Goal: Task Accomplishment & Management: Manage account settings

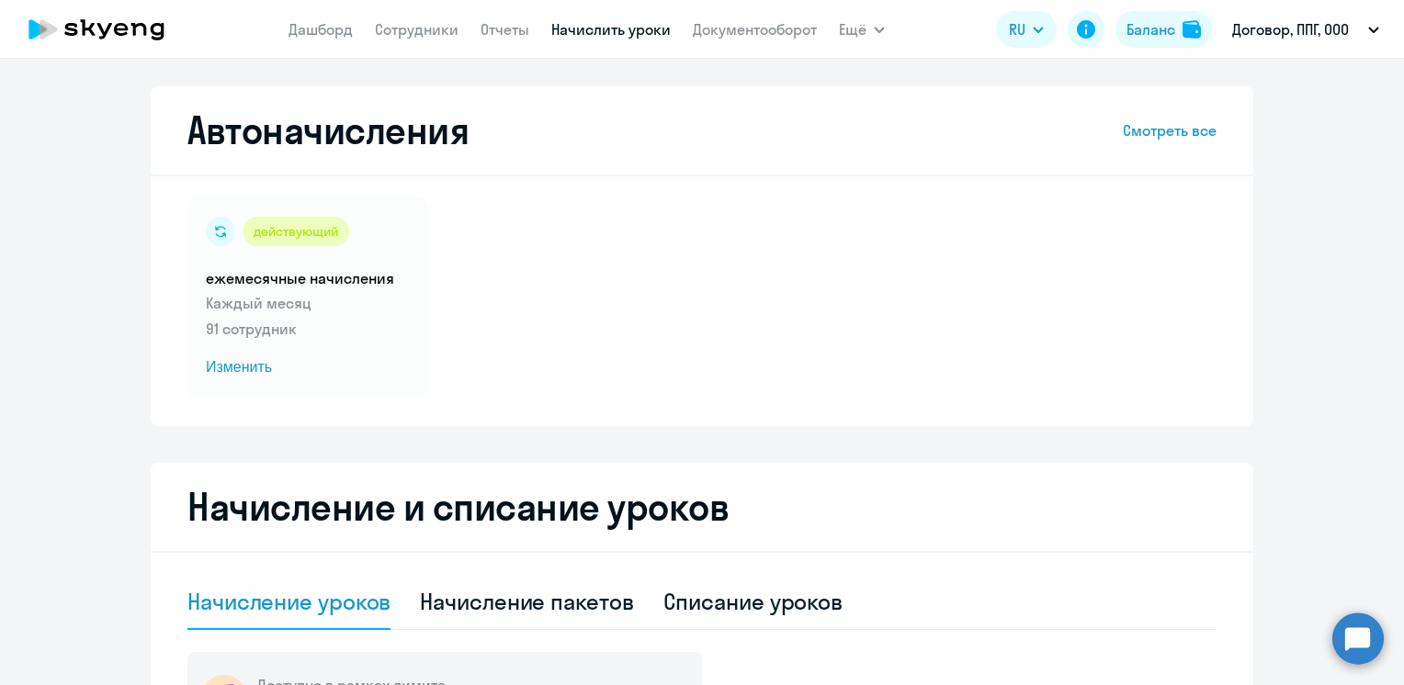
select select "10"
click at [233, 369] on span "Изменить" at bounding box center [308, 368] width 204 height 22
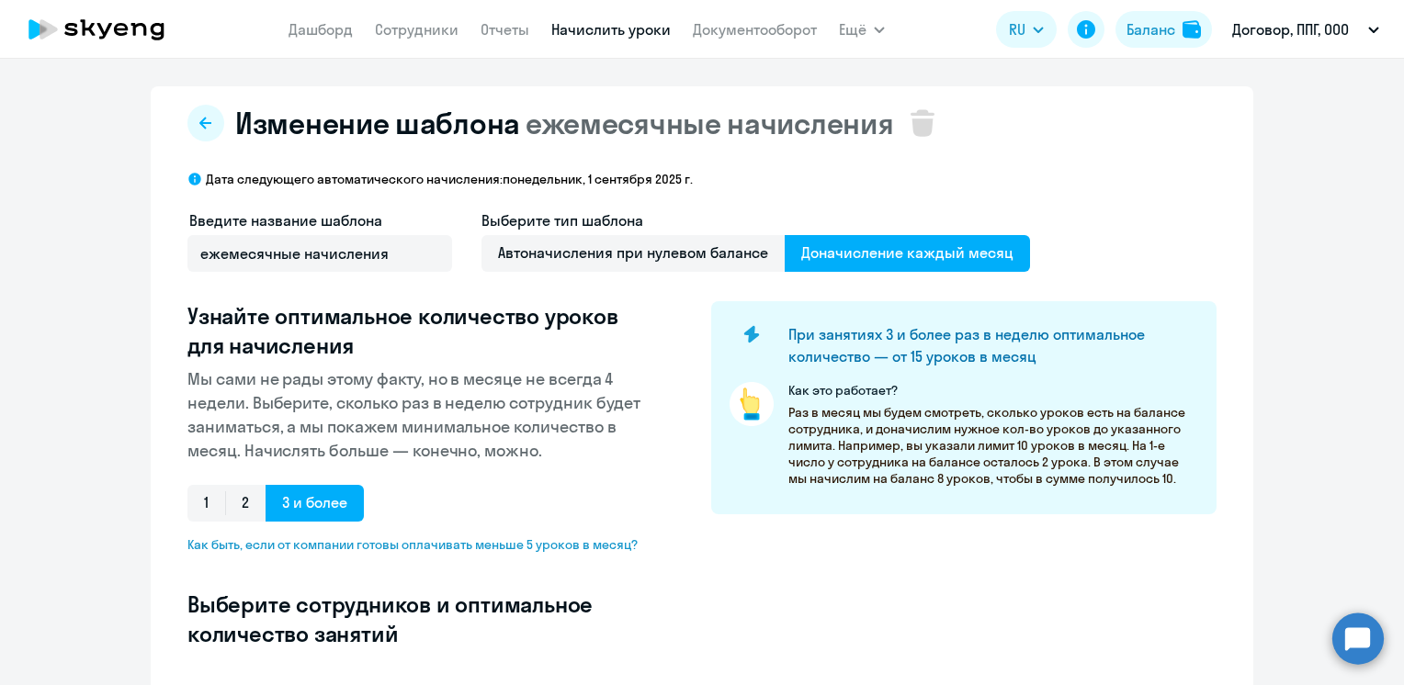
scroll to position [329, 0]
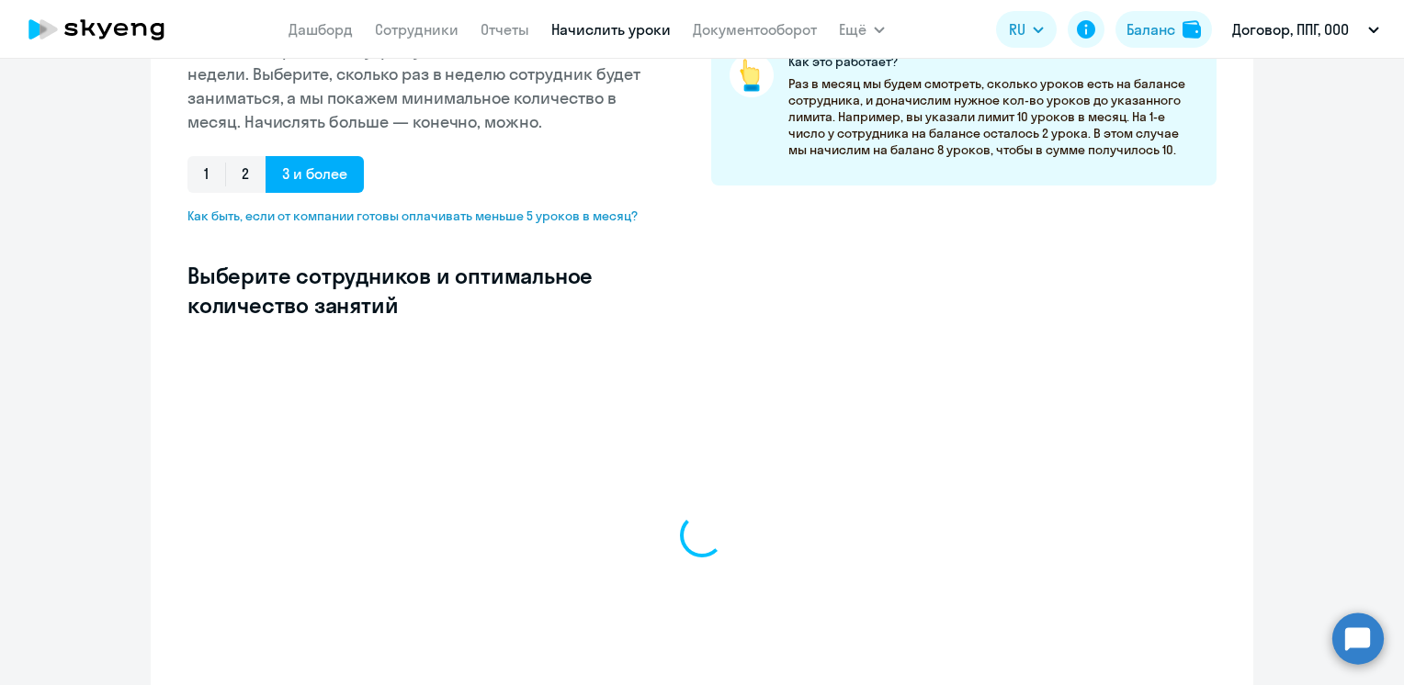
select select "10"
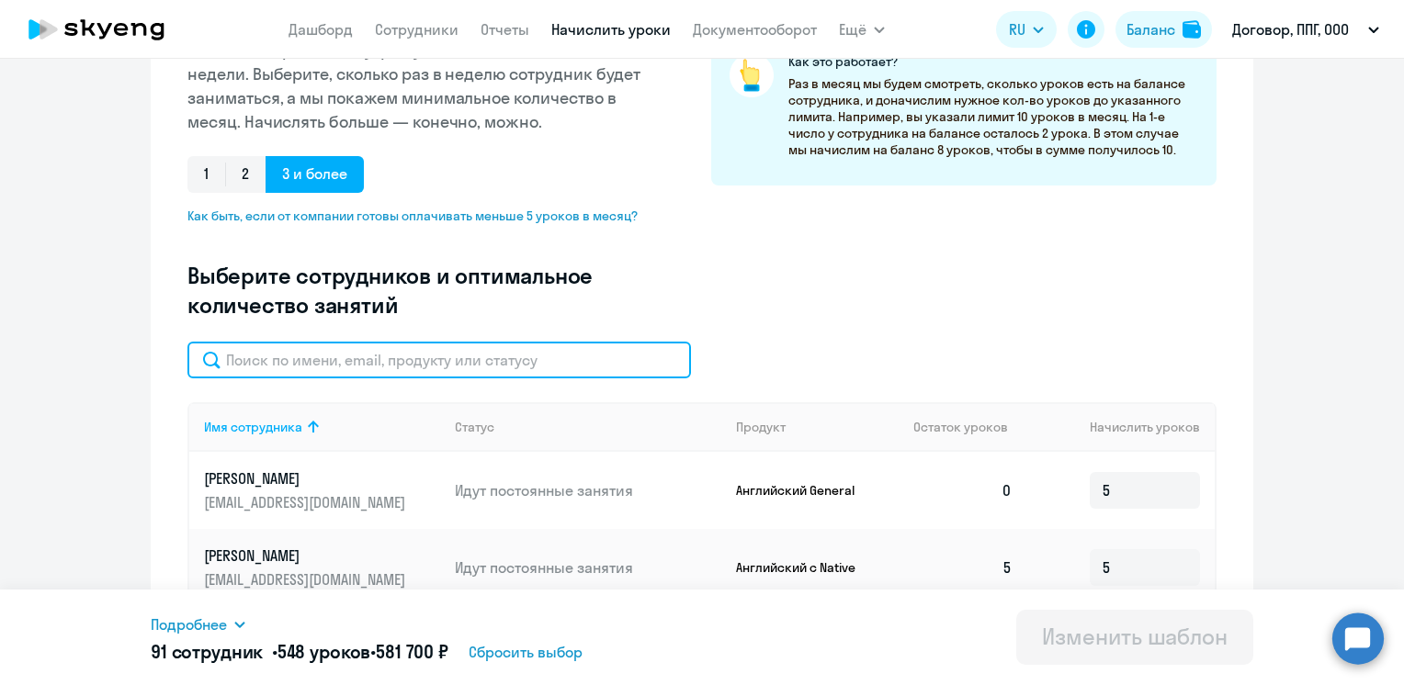
click at [444, 373] on input "text" at bounding box center [439, 360] width 504 height 37
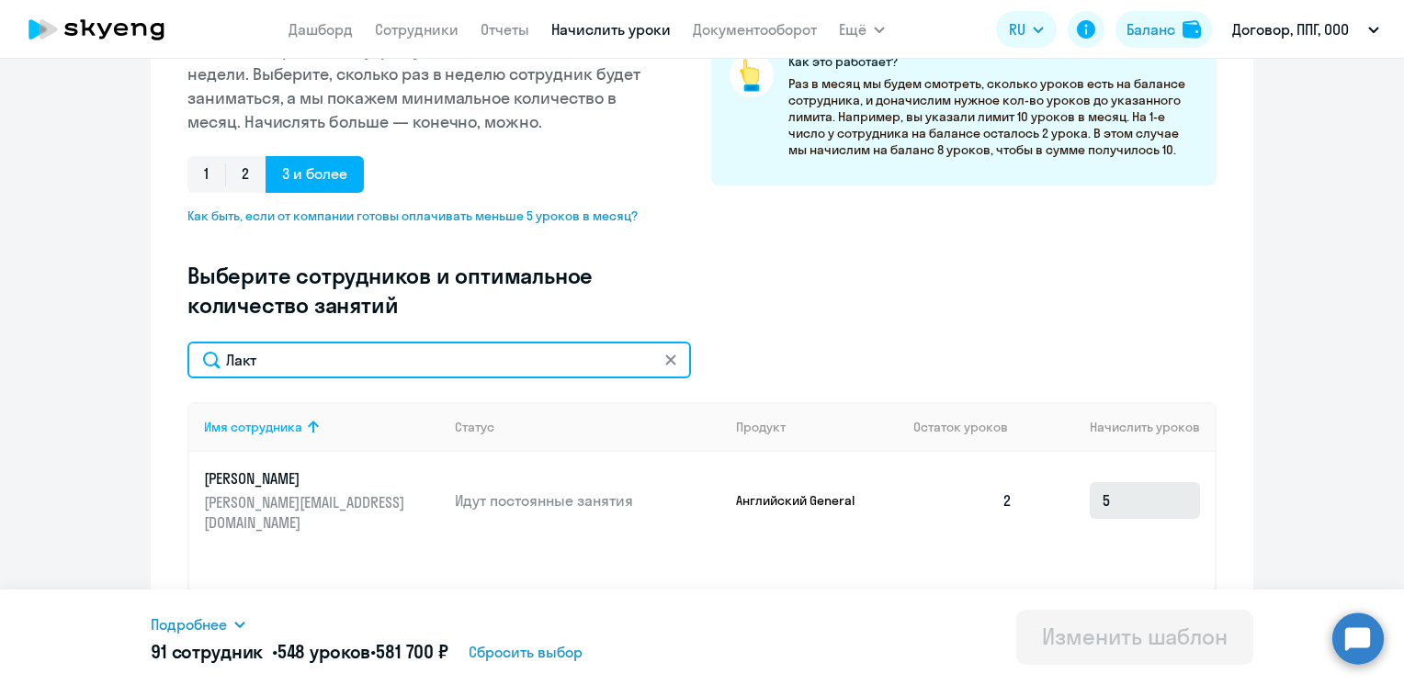
type input "Лакт"
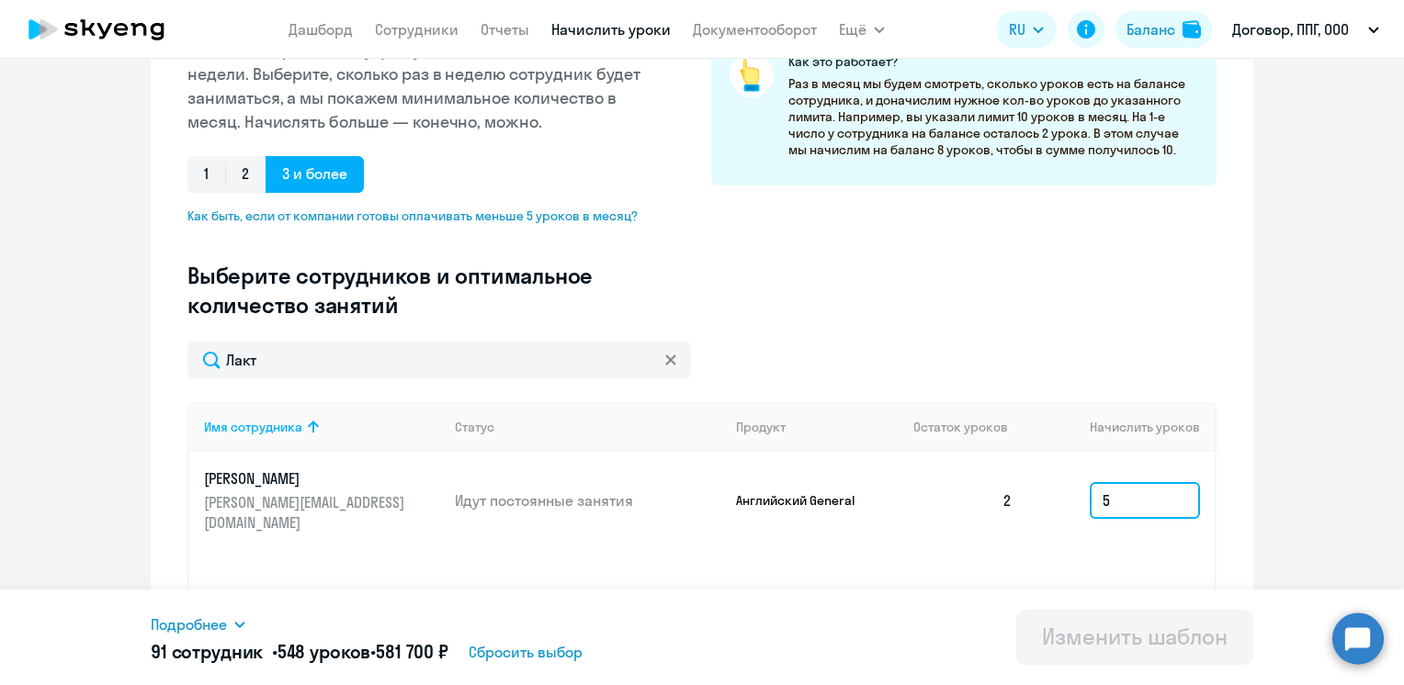
click at [1123, 491] on input "5" at bounding box center [1145, 500] width 110 height 37
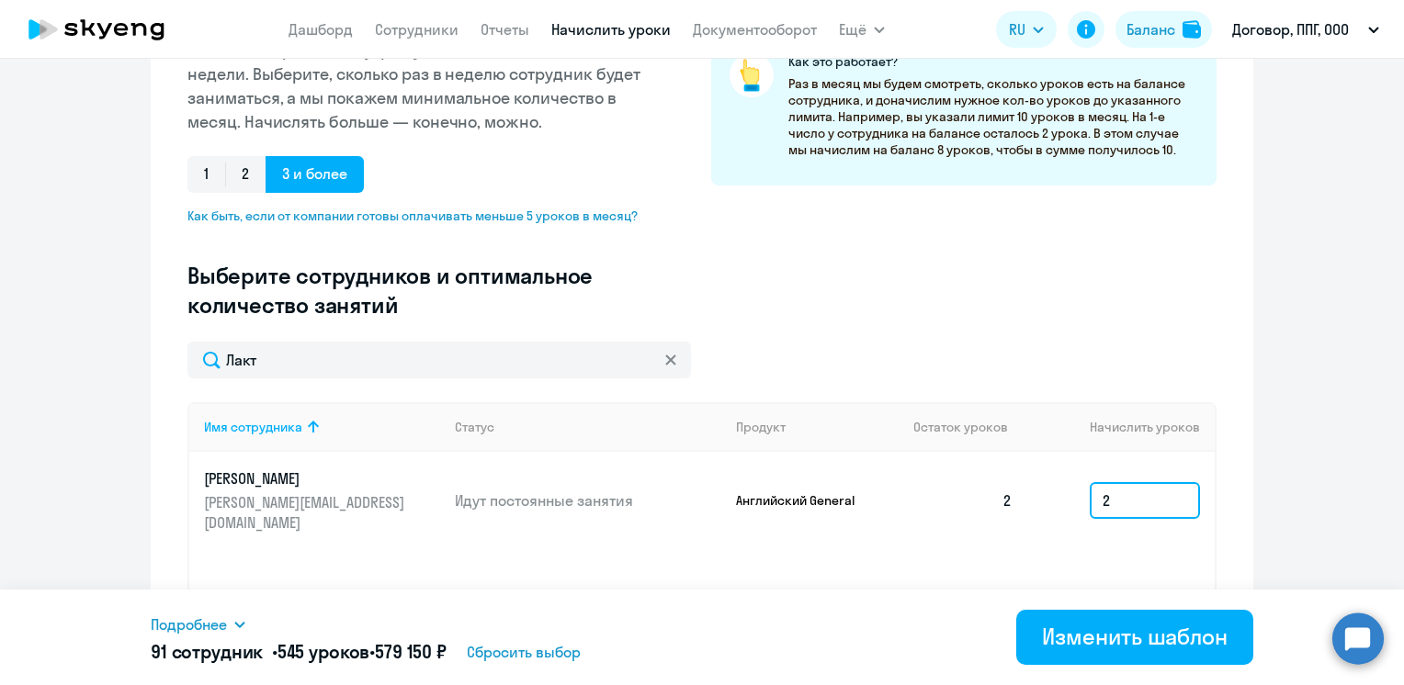
scroll to position [475, 0]
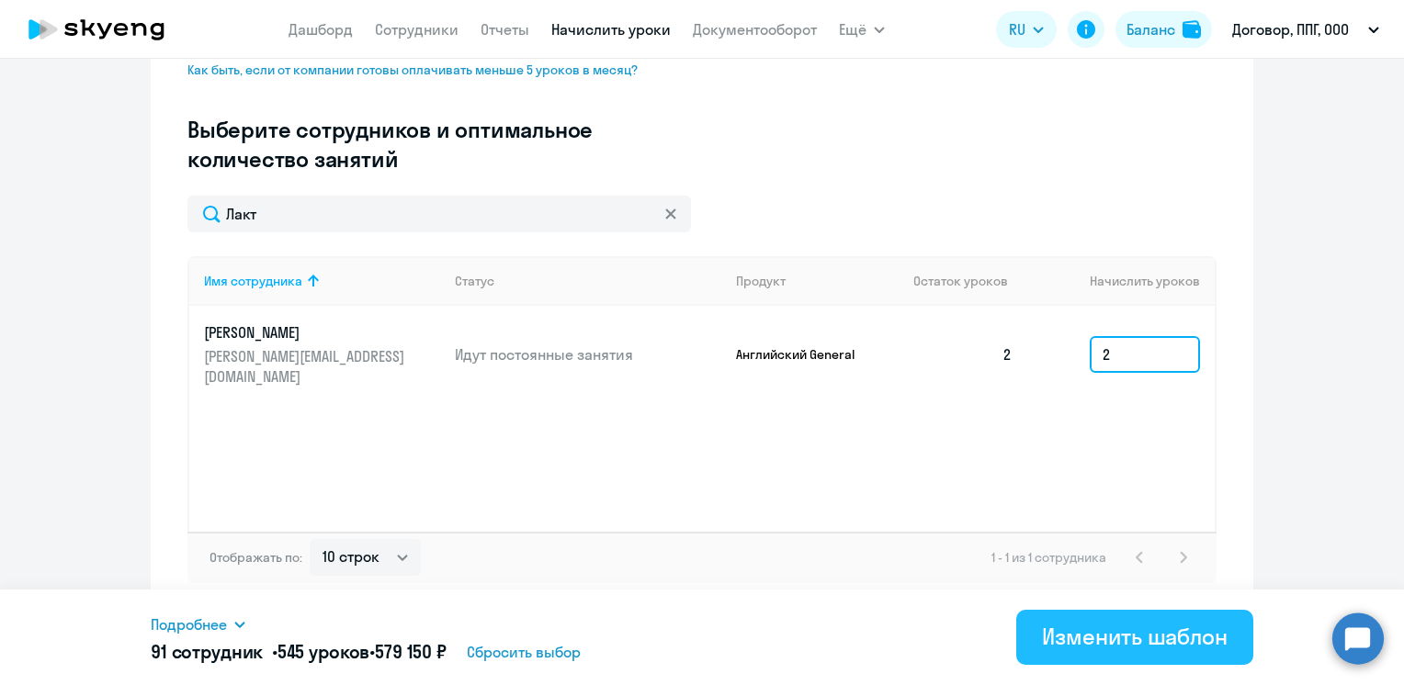
type input "2"
click at [1142, 648] on div "Изменить шаблон" at bounding box center [1135, 636] width 186 height 29
